Goal: Use online tool/utility: Use online tool/utility

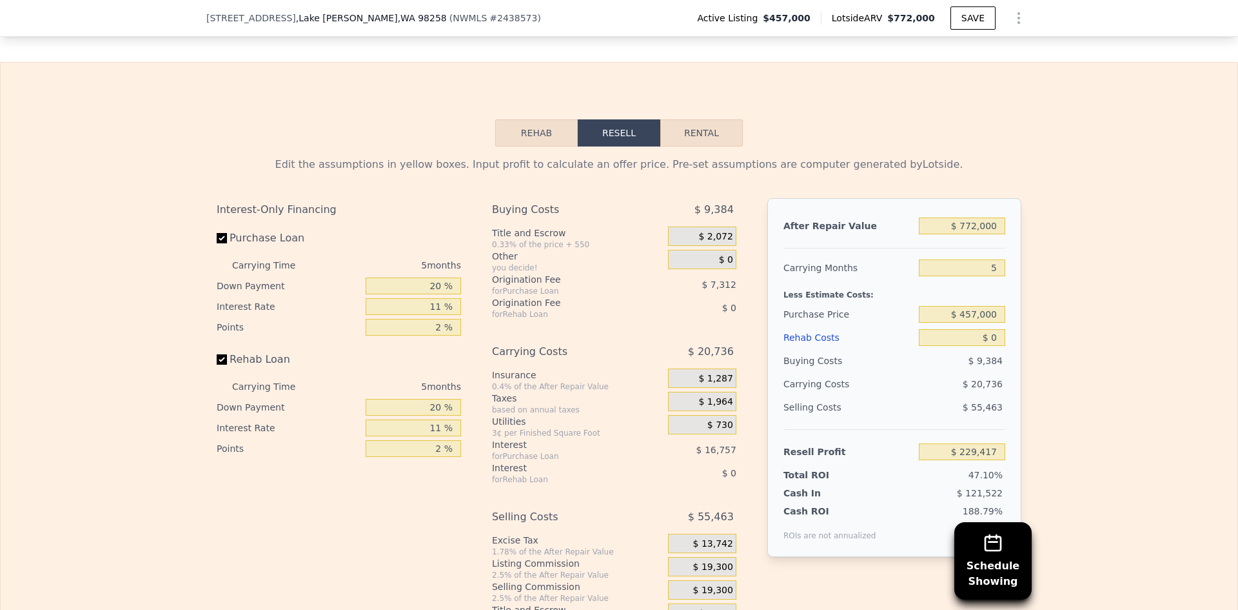
scroll to position [2101, 0]
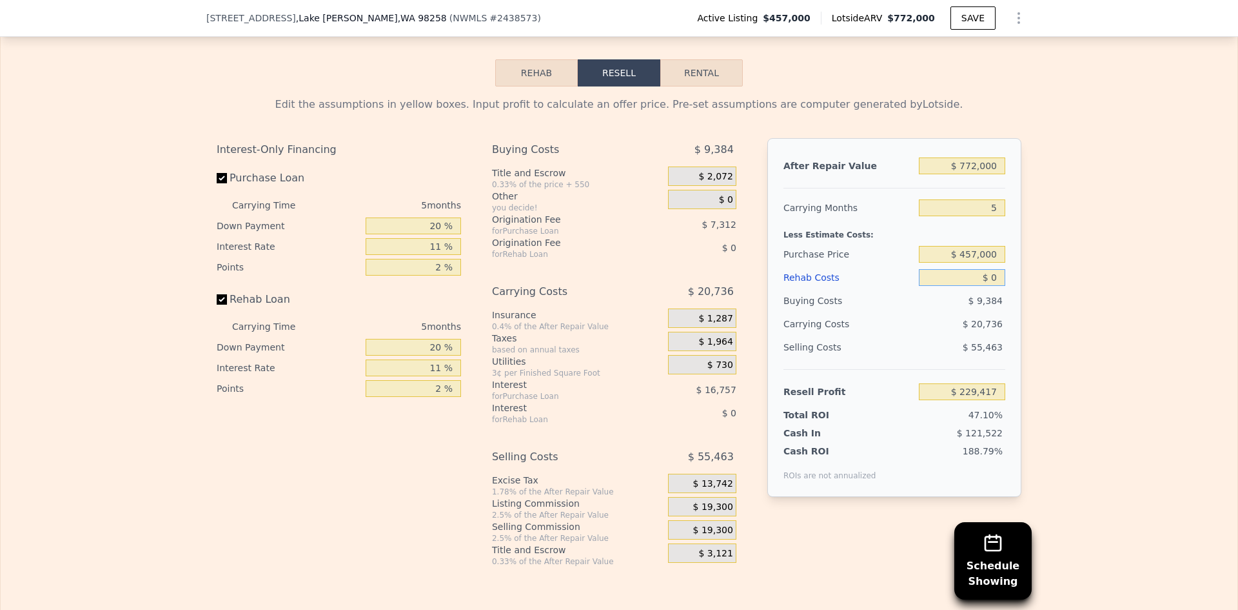
click at [996, 284] on input "$ 0" at bounding box center [962, 277] width 86 height 17
type input "$ 01"
type input "$ 229,416"
type input "$ 01,000"
type input "$ 228,366"
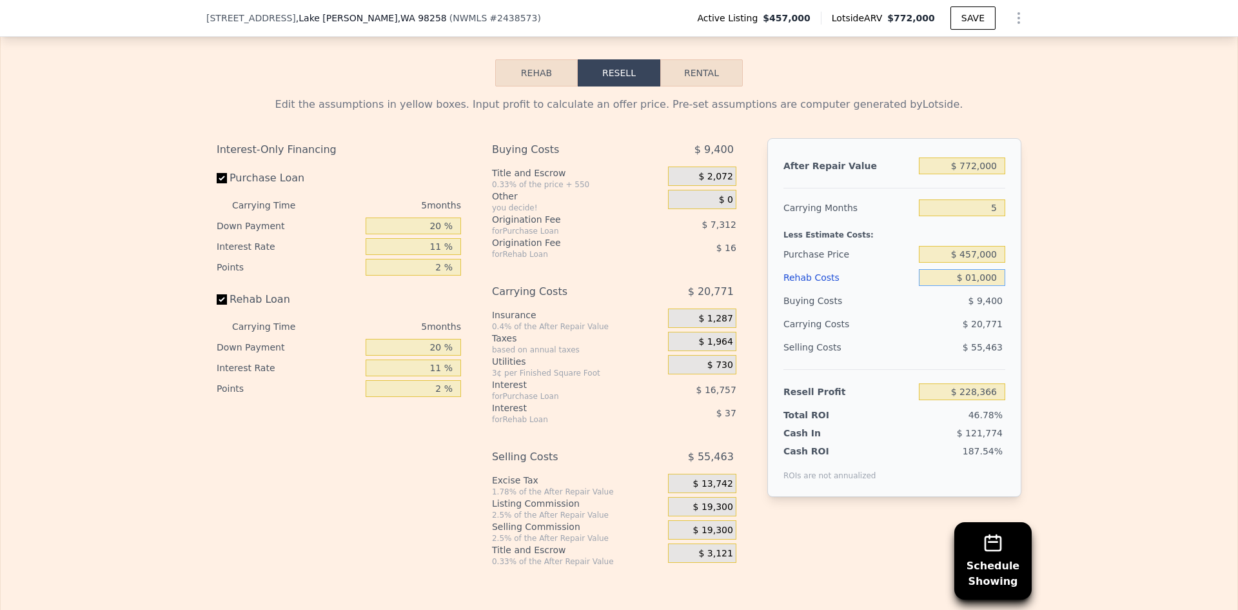
type input "$ 010,000"
type input "$ 218,892"
type input "$ 0100,000"
type input "$ 124,152"
click at [903, 364] on div "Selling Costs $ 55,463" at bounding box center [895, 352] width 222 height 34
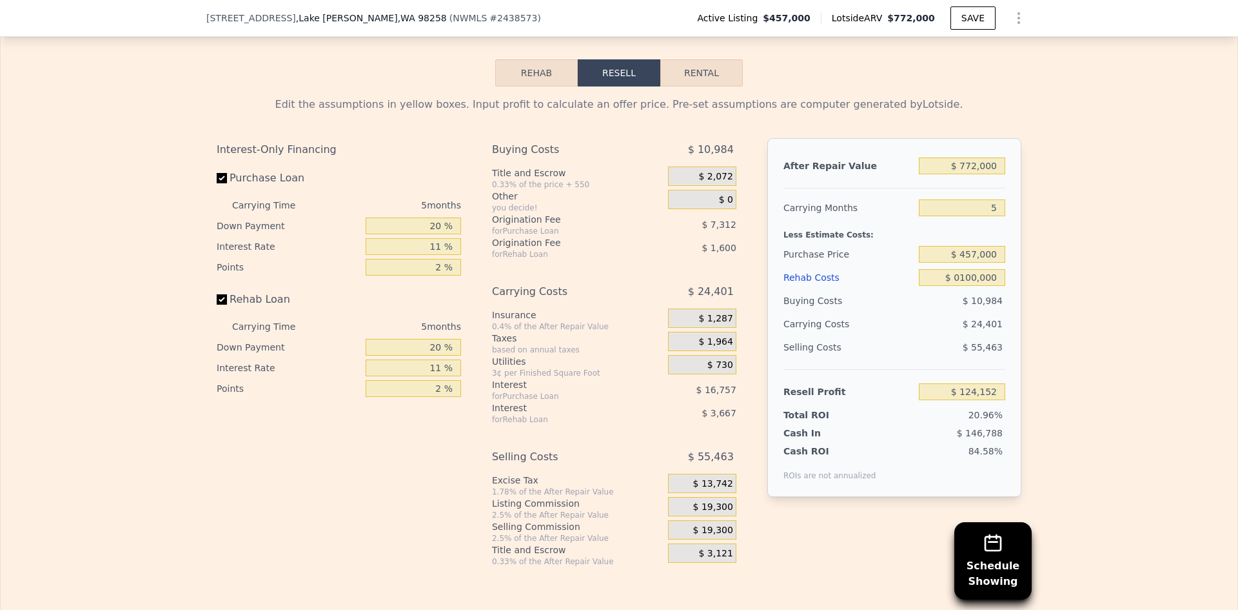
type input "$ 100,000"
click at [431, 234] on input "20 %" at bounding box center [413, 225] width 95 height 17
type input "10 %"
type input "$ 121,143"
type input "10 %"
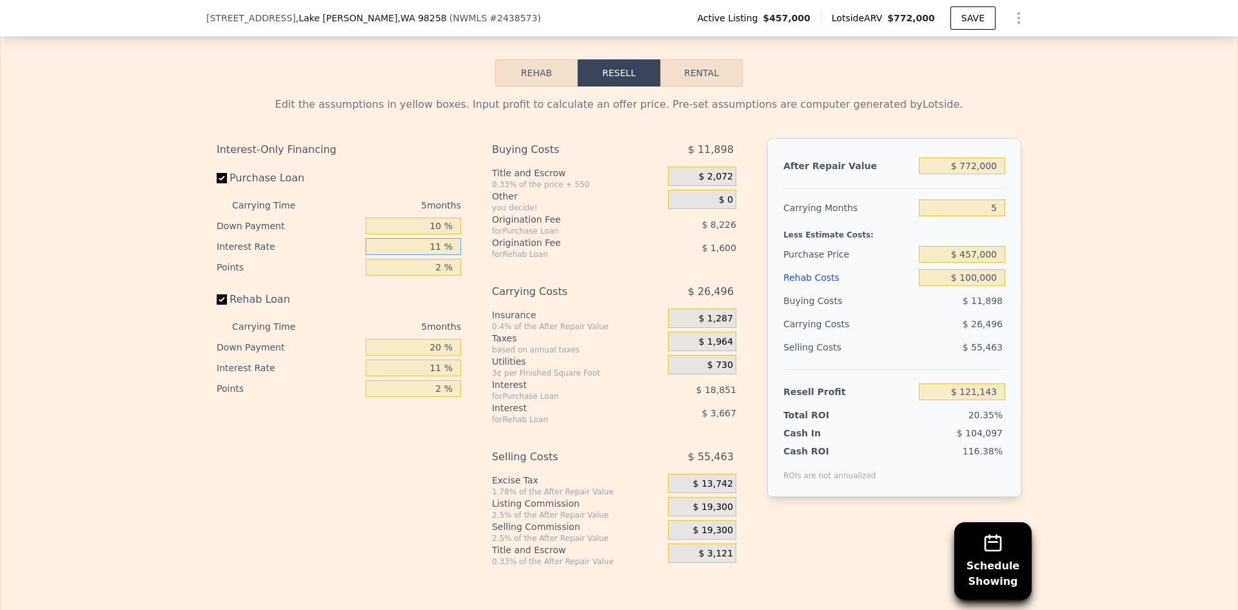
drag, startPoint x: 424, startPoint y: 246, endPoint x: 438, endPoint y: 250, distance: 14.3
click at [438, 250] on input "11 %" at bounding box center [413, 246] width 95 height 17
type input "8 %"
type input "$ 126,283"
type input "8 %"
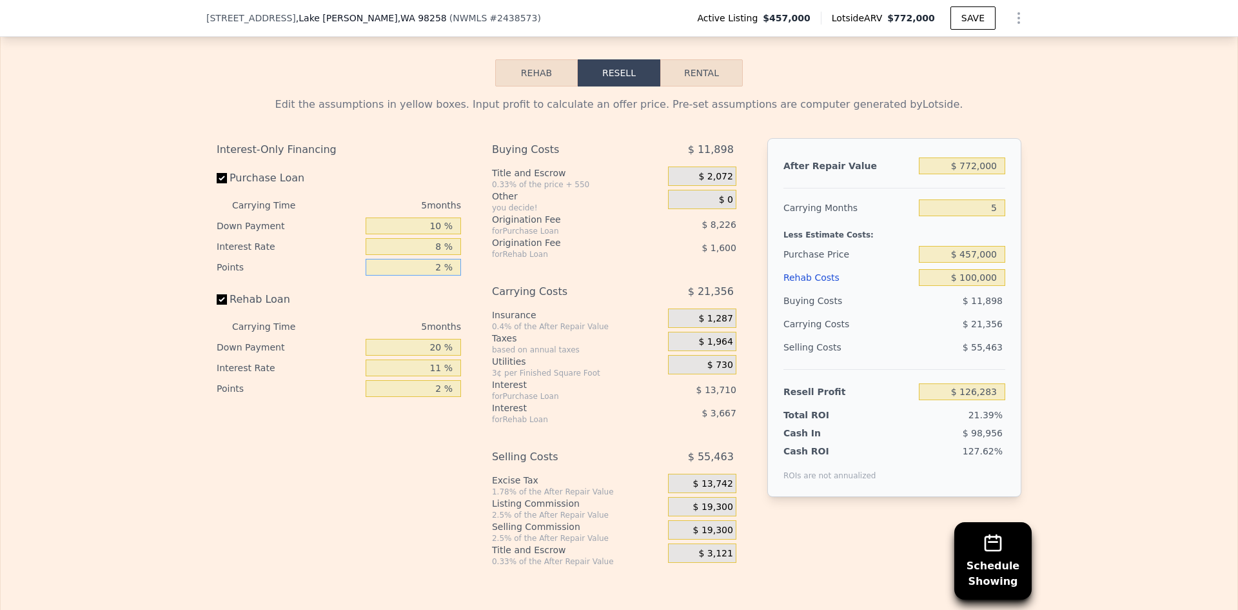
drag, startPoint x: 424, startPoint y: 271, endPoint x: 437, endPoint y: 276, distance: 13.9
click at [437, 275] on input "2 %" at bounding box center [413, 267] width 95 height 17
type input "1 %"
type input "$ 130,396"
type input "1 %"
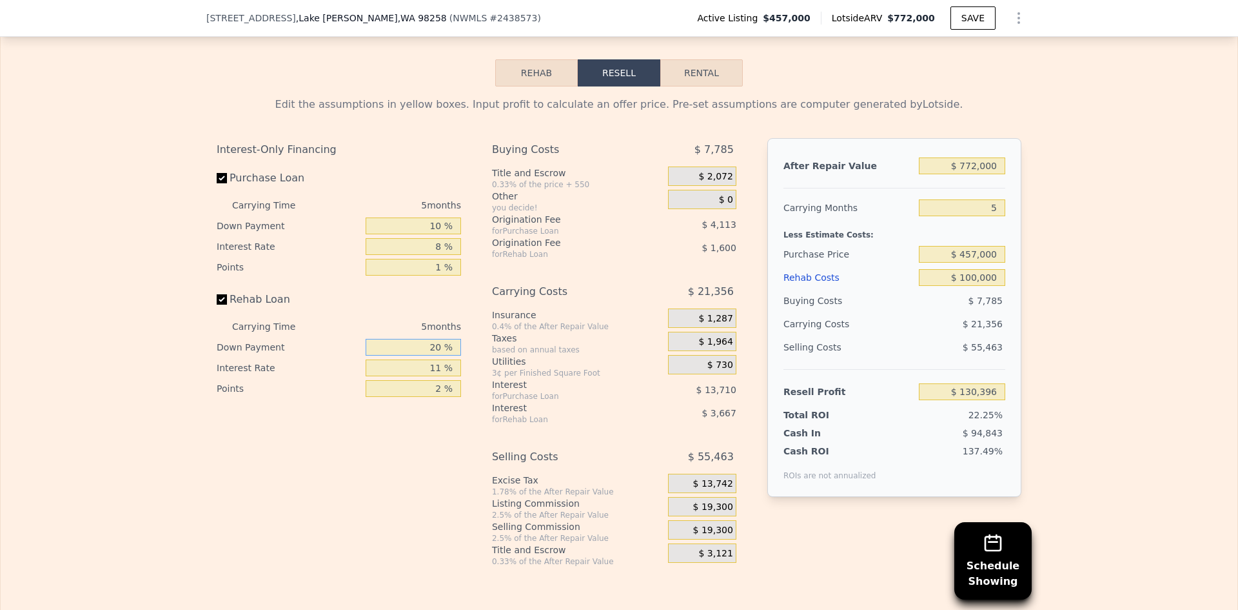
drag, startPoint x: 426, startPoint y: 349, endPoint x: 460, endPoint y: 342, distance: 34.8
click at [460, 342] on div "Interest-Only Financing Purchase Loan Carrying Time 5 months Down Payment 10 % …" at bounding box center [344, 352] width 255 height 428
drag, startPoint x: 428, startPoint y: 372, endPoint x: 437, endPoint y: 370, distance: 8.6
click at [437, 370] on input "11 %" at bounding box center [413, 367] width 95 height 17
type input "8 %"
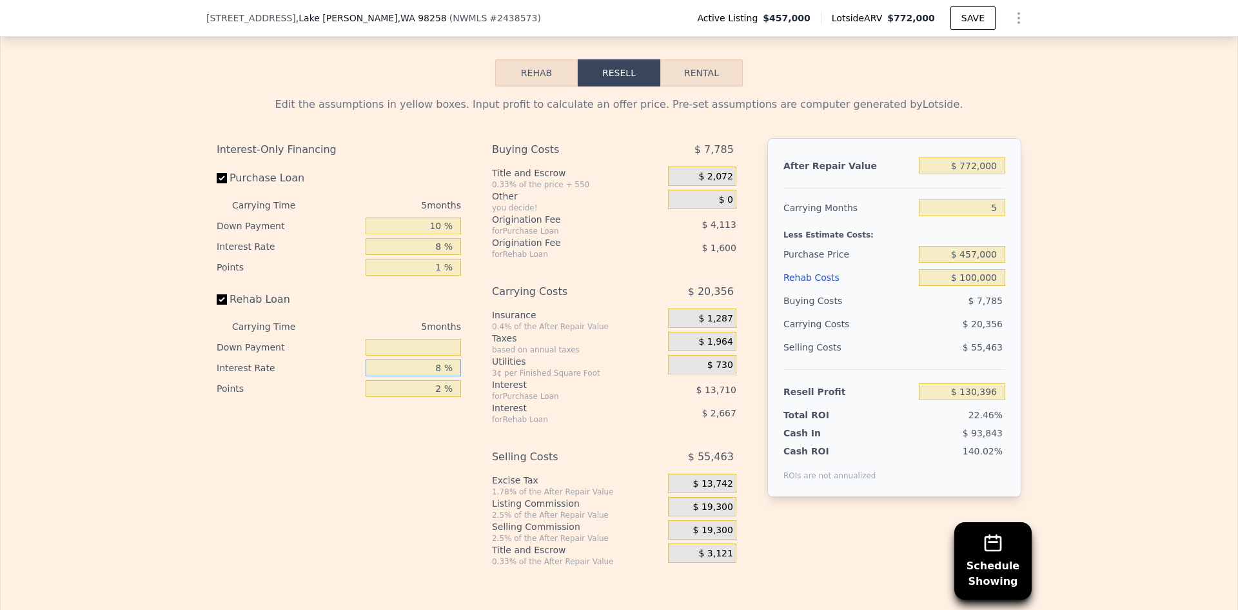
type input "$ 131,396"
type input "8 %"
drag, startPoint x: 428, startPoint y: 393, endPoint x: 437, endPoint y: 396, distance: 10.2
click at [437, 396] on input "2 %" at bounding box center [413, 388] width 95 height 17
type input "1 %"
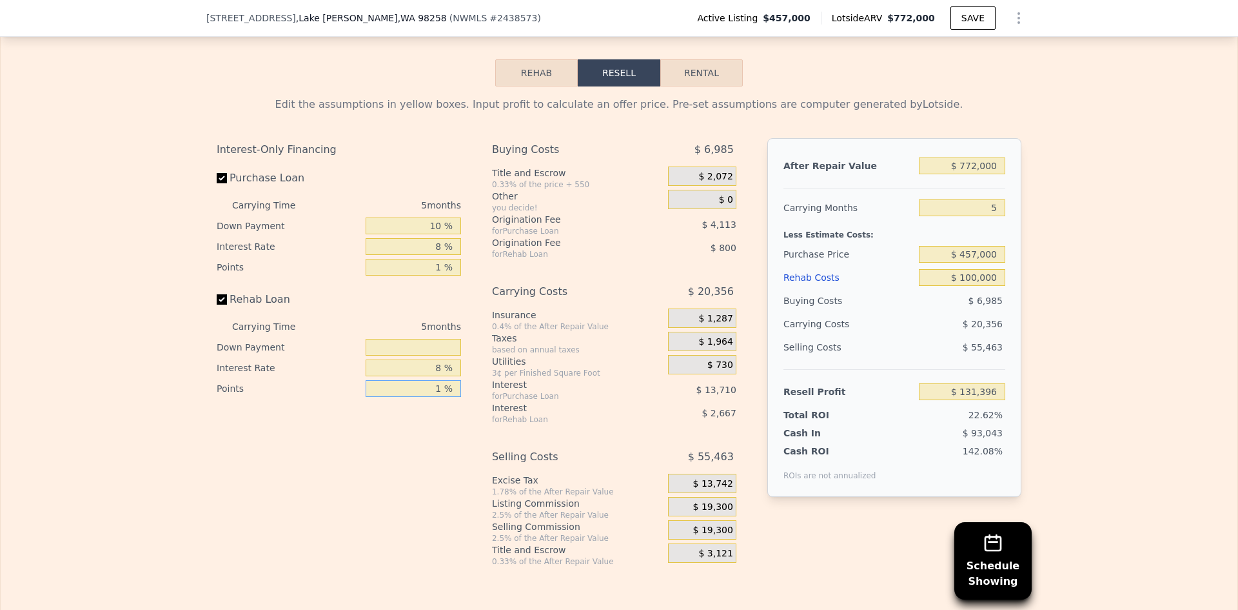
type input "$ 132,196"
type input "1 %"
click at [614, 401] on div "for Purchase Loan" at bounding box center [564, 396] width 144 height 10
click at [973, 171] on input "$ 772,000" at bounding box center [962, 165] width 86 height 17
type input "$ 752,000"
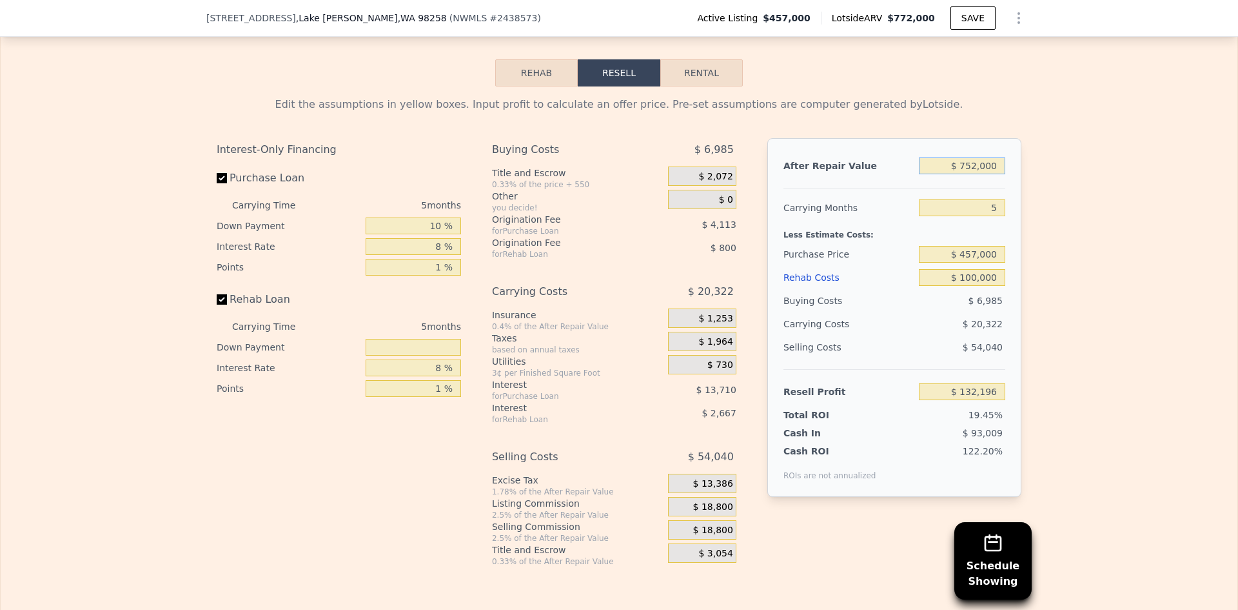
type input "$ 113,653"
type input "$ 752,000"
click at [1064, 274] on div "Edit the assumptions in yellow boxes. Input profit to calculate an offer price.…" at bounding box center [619, 326] width 1237 height 480
click at [973, 263] on input "$ 457,000" at bounding box center [962, 254] width 86 height 17
type input "$ 477,000"
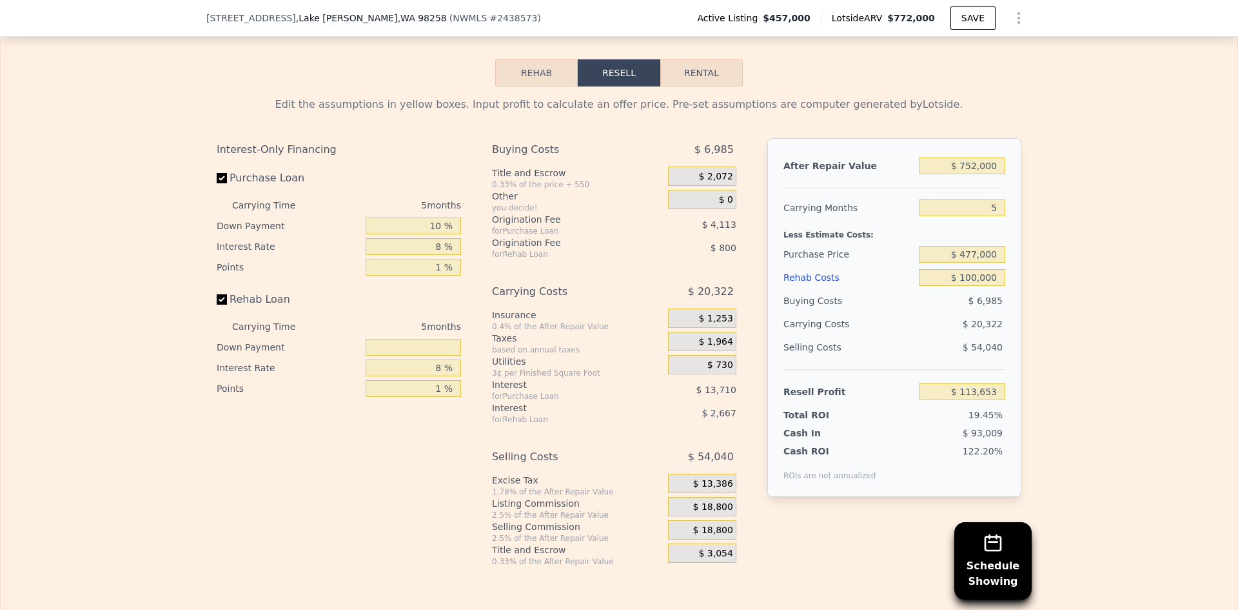
click at [1055, 373] on div "Edit the assumptions in yellow boxes. Input profit to calculate an offer price.…" at bounding box center [619, 326] width 1237 height 480
type input "$ 92,807"
